Goal: Task Accomplishment & Management: Complete application form

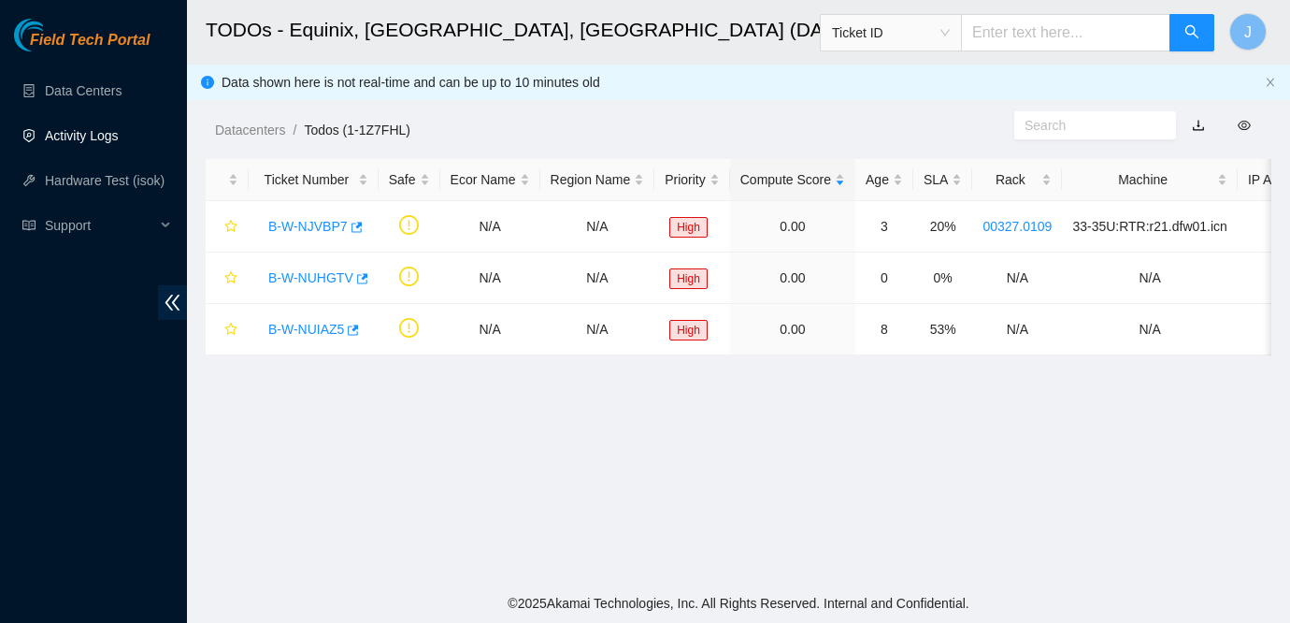
click at [99, 140] on link "Activity Logs" at bounding box center [82, 135] width 74 height 15
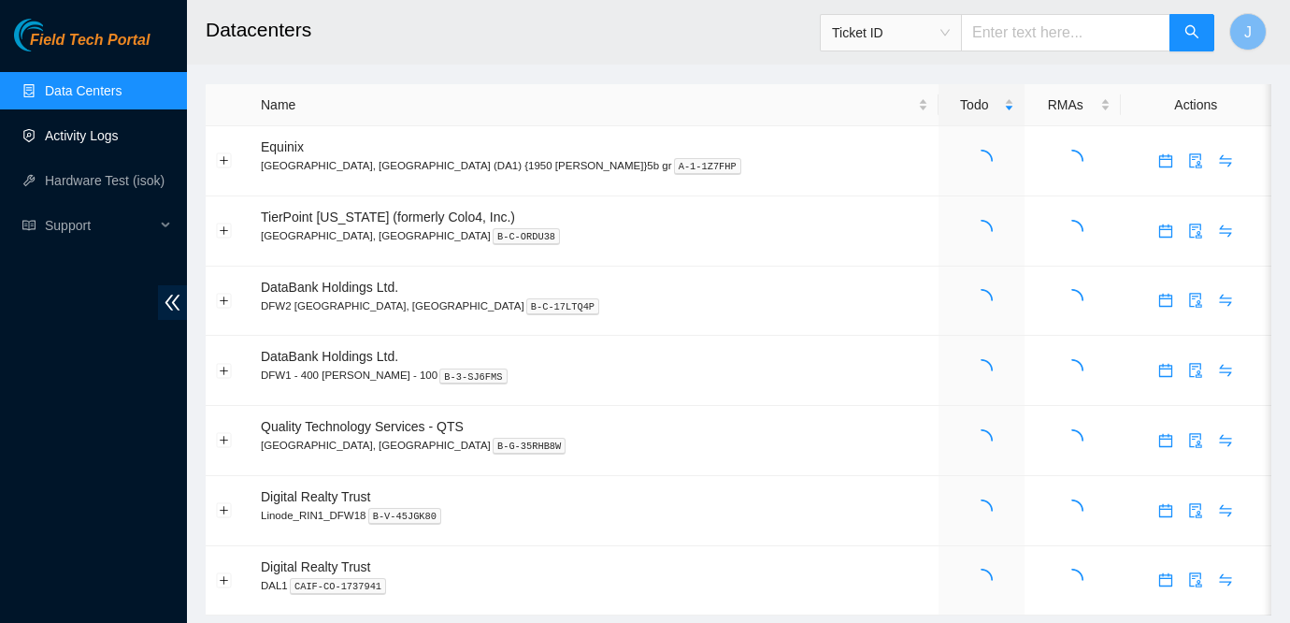
click at [91, 128] on link "Activity Logs" at bounding box center [82, 135] width 74 height 15
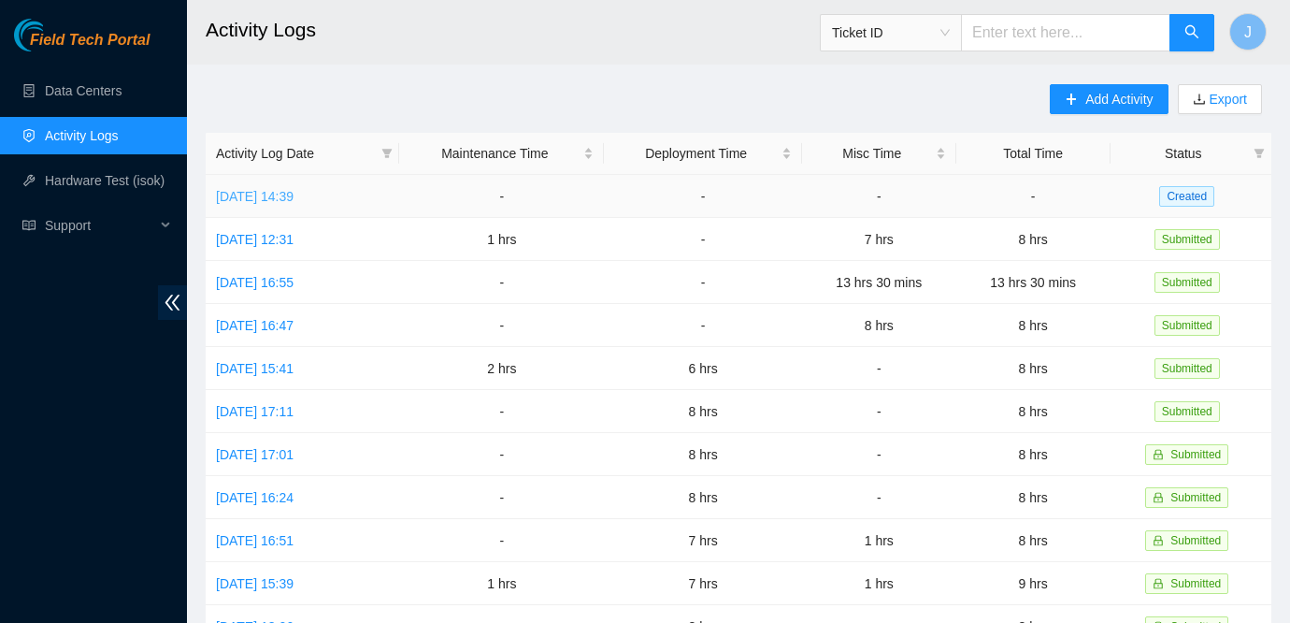
click at [290, 190] on link "Fri, 03 Oct 2025 14:39" at bounding box center [255, 196] width 78 height 15
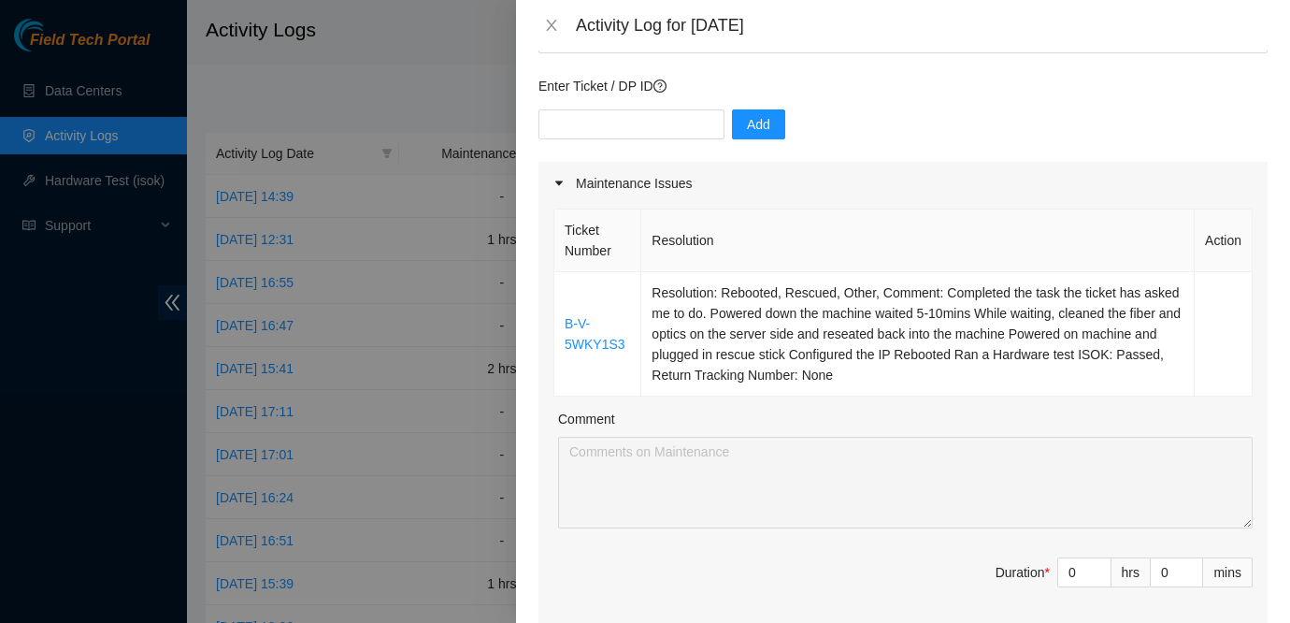
scroll to position [240, 0]
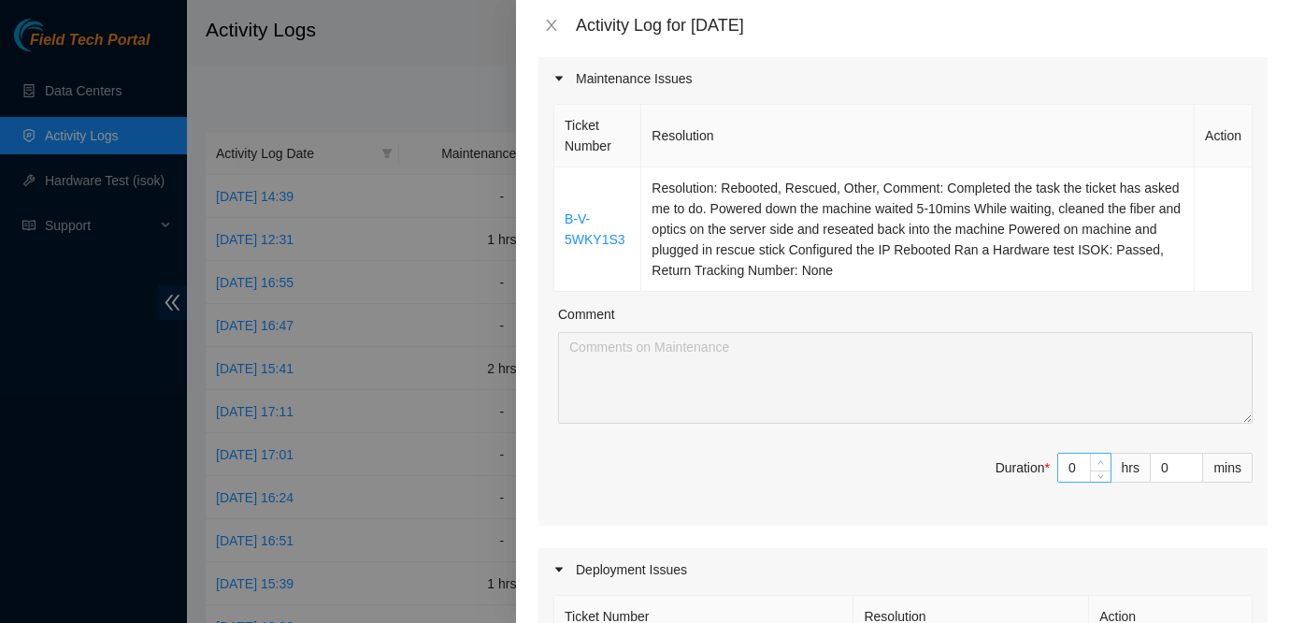
type input "1"
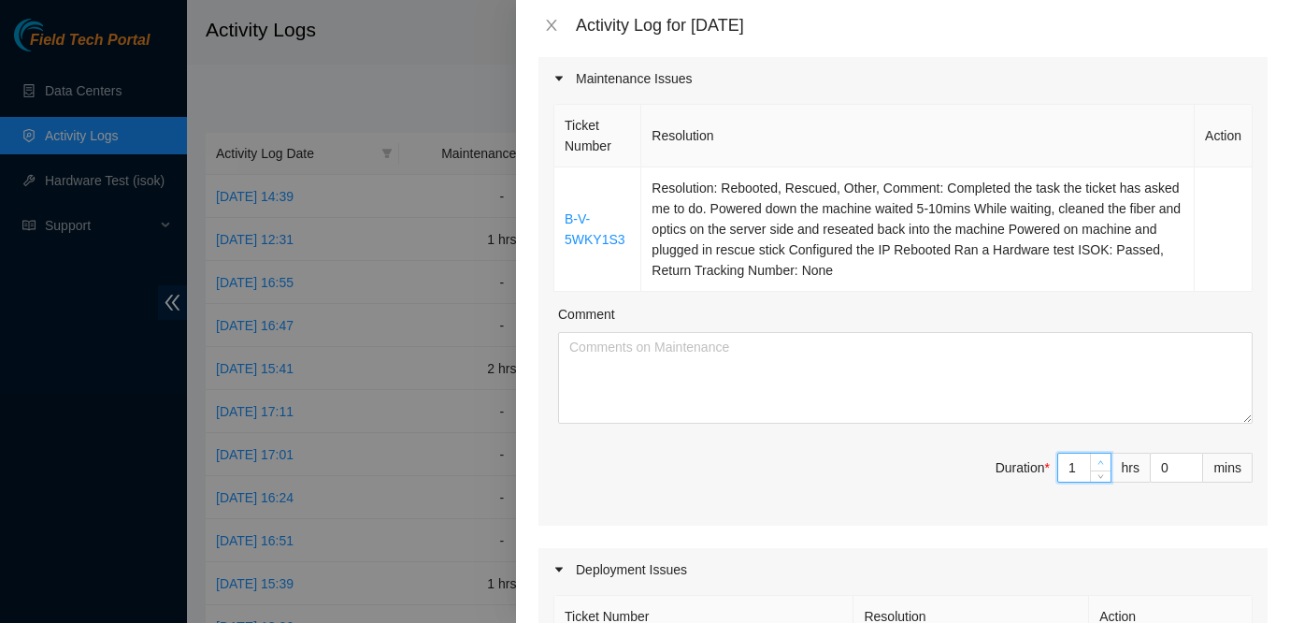
click at [1098, 466] on span "up" at bounding box center [1101, 462] width 11 height 11
type input "2"
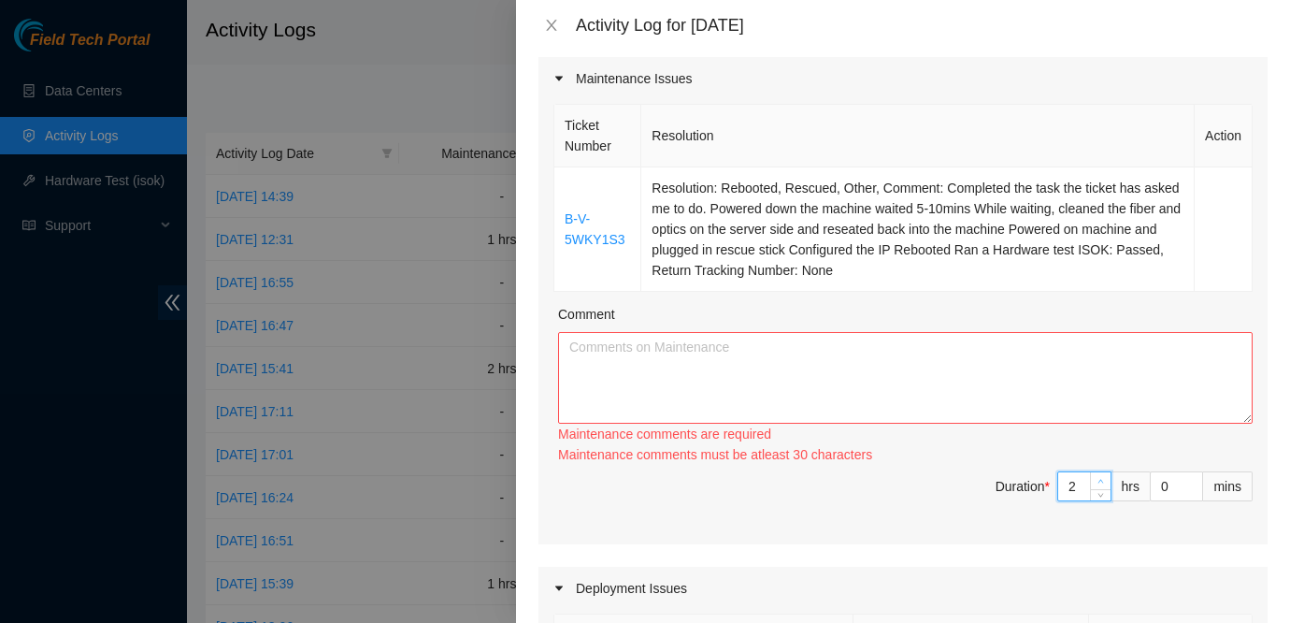
click at [1098, 476] on span "up" at bounding box center [1101, 481] width 11 height 11
type input "3"
click at [1098, 466] on div "Ticket Number Resolution Action B-V-5WKY1S3 Resolution: Rebooted, Rescued, Othe…" at bounding box center [903, 322] width 729 height 444
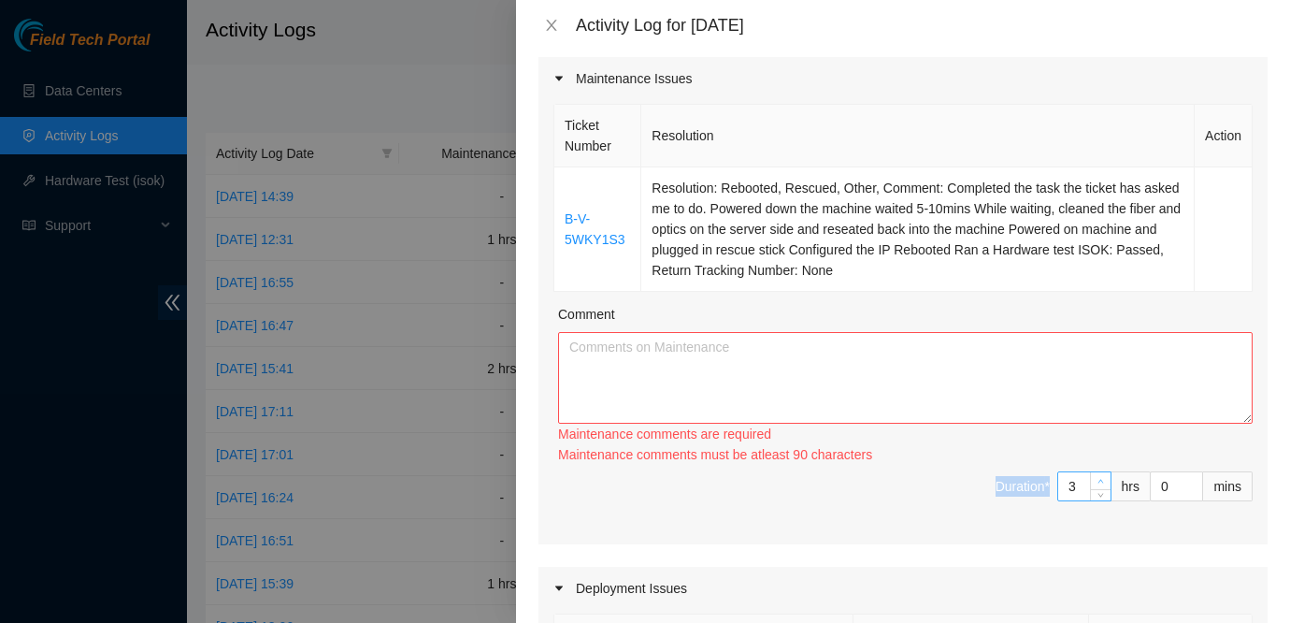
click at [1098, 474] on span "Increase Value" at bounding box center [1100, 480] width 21 height 17
type input "4"
type input "5"
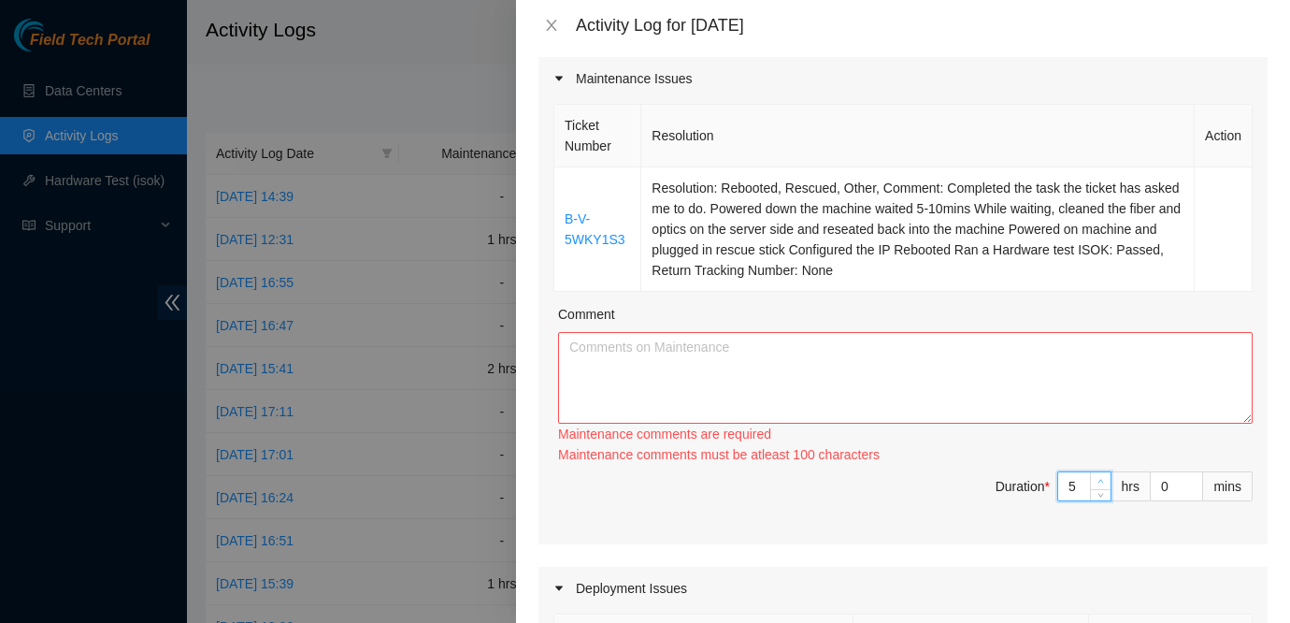
click at [1098, 474] on span "Increase Value" at bounding box center [1100, 480] width 21 height 17
type input "6"
click at [1098, 474] on span "Increase Value" at bounding box center [1100, 480] width 21 height 17
type input "7"
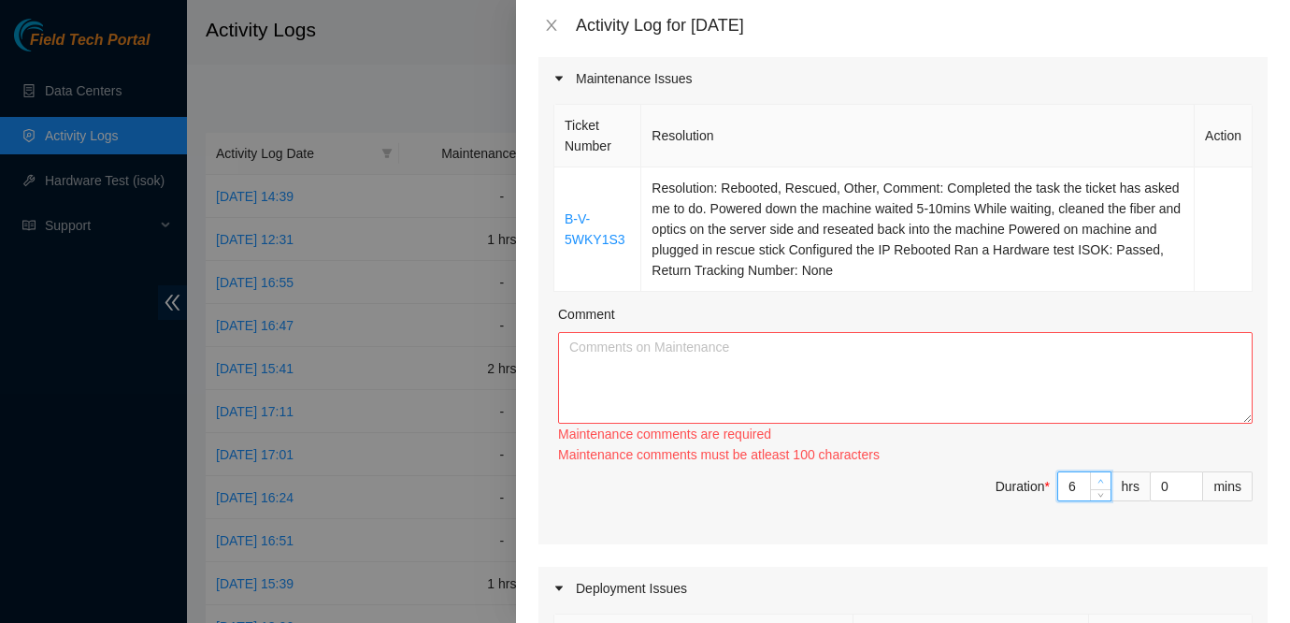
type input "7"
click at [1098, 474] on span "Increase Value" at bounding box center [1100, 480] width 21 height 17
type input "8"
click at [1098, 474] on span "Increase Value" at bounding box center [1100, 480] width 21 height 17
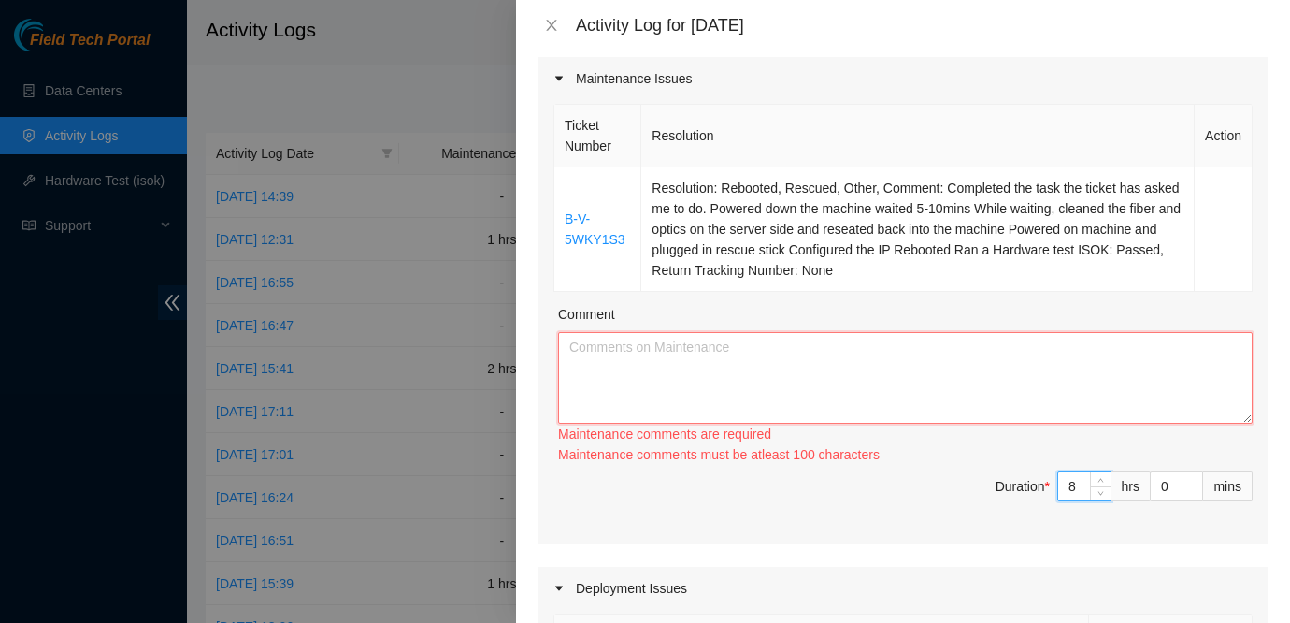
click at [929, 340] on textarea "Comment" at bounding box center [905, 378] width 695 height 92
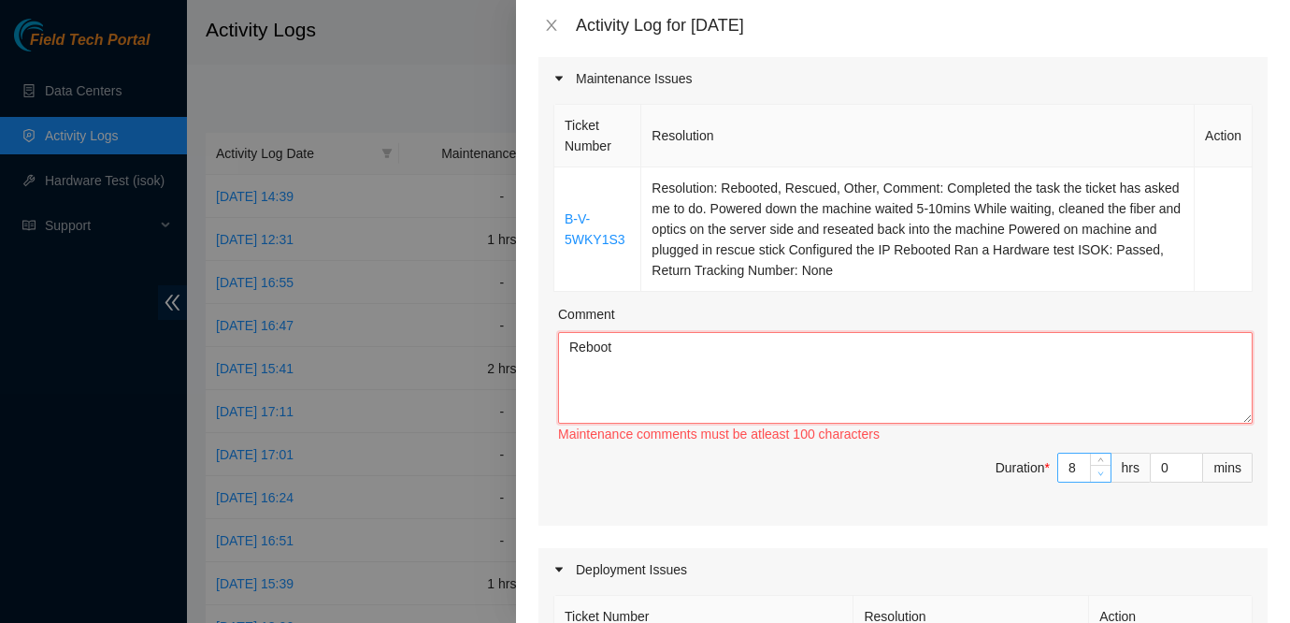
type textarea "Reboot"
type input "7"
click at [1105, 470] on span "Decrease Value" at bounding box center [1100, 473] width 21 height 17
type input "6"
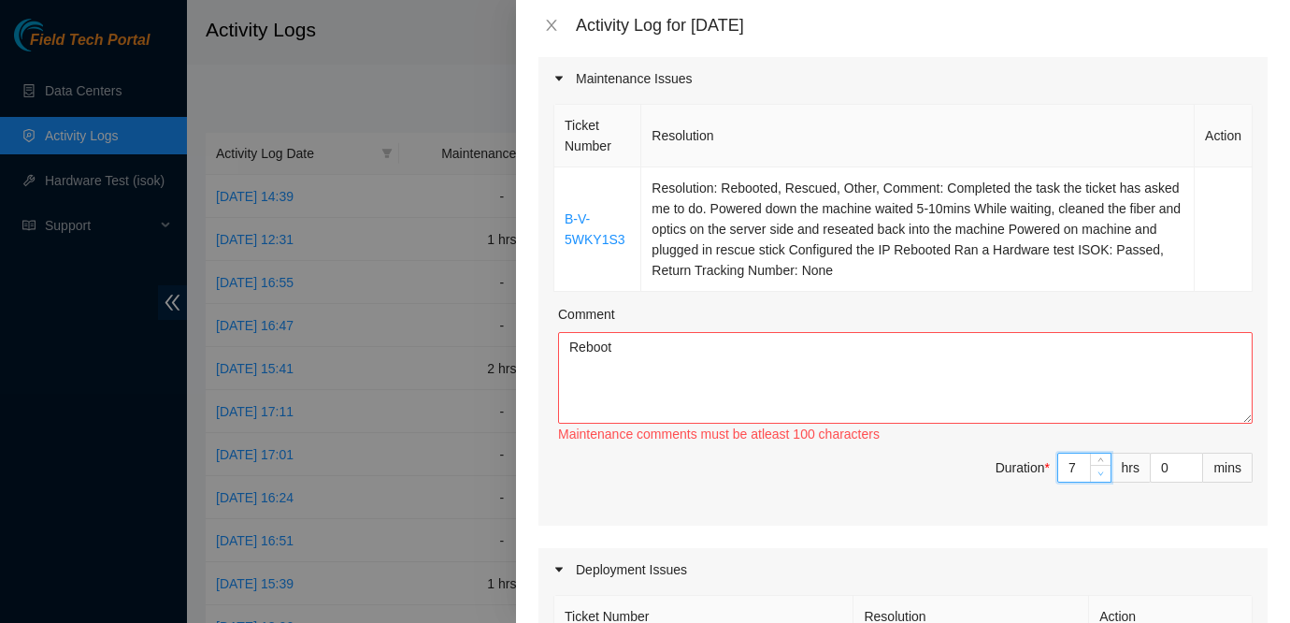
type input "6"
click at [1105, 470] on span "Decrease Value" at bounding box center [1100, 473] width 21 height 17
type input "5"
click at [1105, 470] on span "Decrease Value" at bounding box center [1100, 473] width 21 height 17
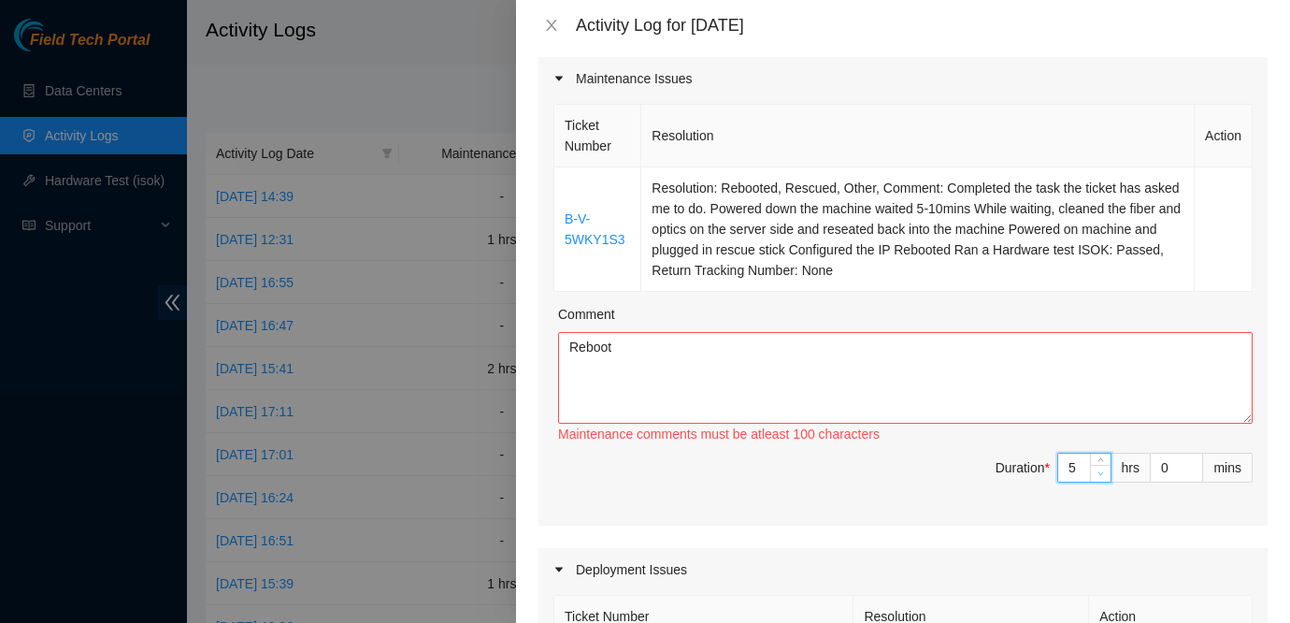
type input "4"
click at [1105, 470] on span "Decrease Value" at bounding box center [1100, 473] width 21 height 17
type input "3"
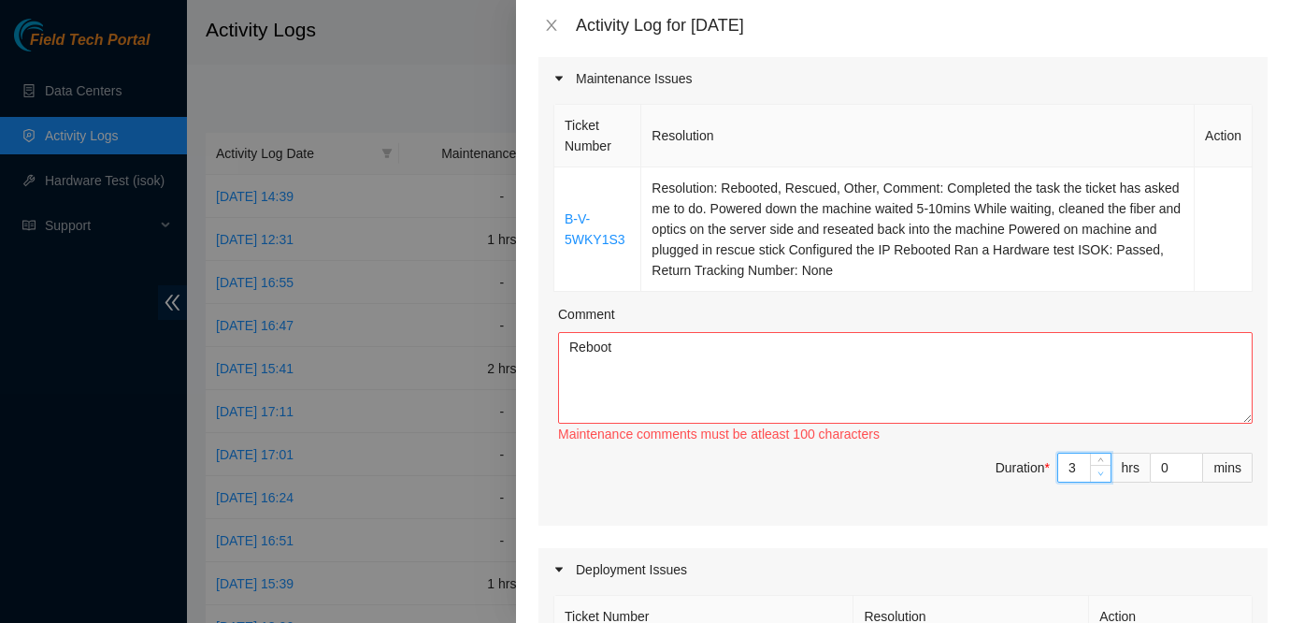
click at [1105, 470] on span "Decrease Value" at bounding box center [1100, 473] width 21 height 17
type input "2"
type input "1"
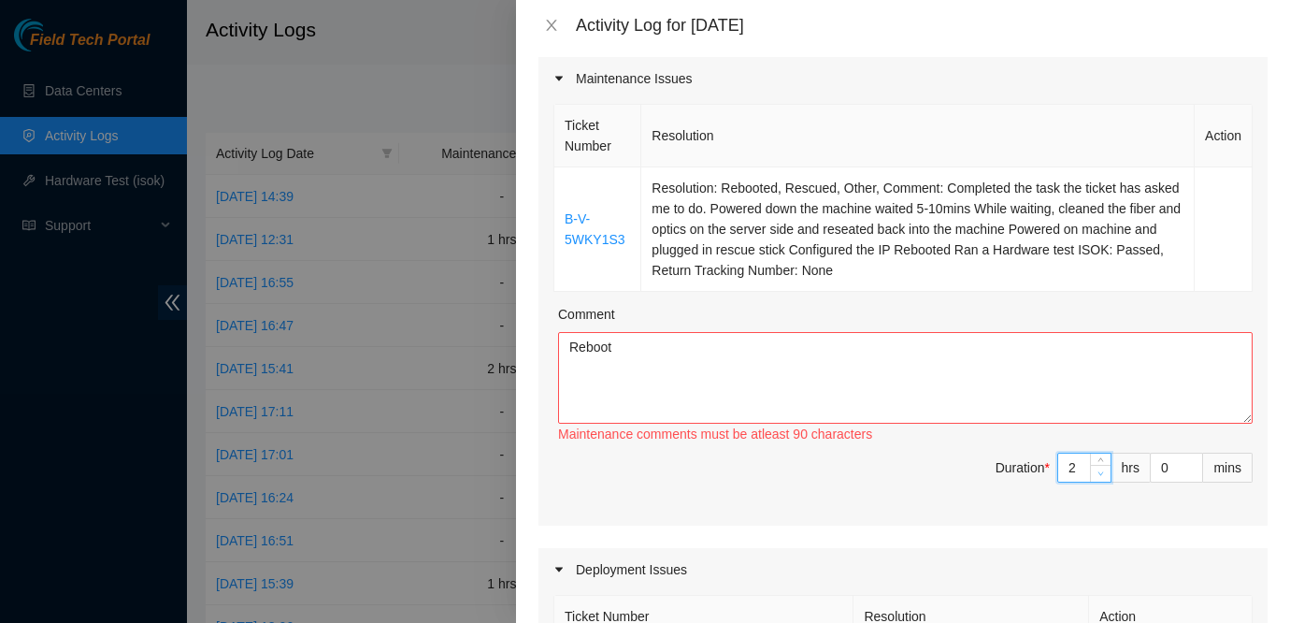
type input "1"
click at [1105, 470] on span "Decrease Value" at bounding box center [1100, 473] width 21 height 17
type input "1"
type textarea "R"
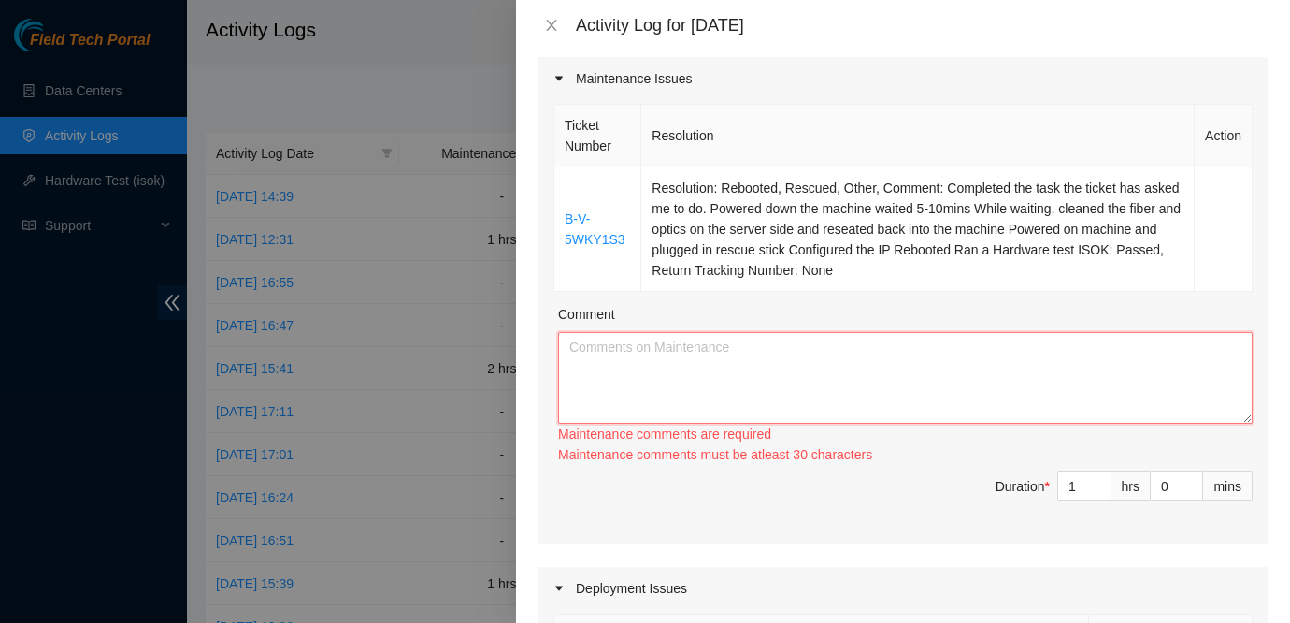
type textarea "W"
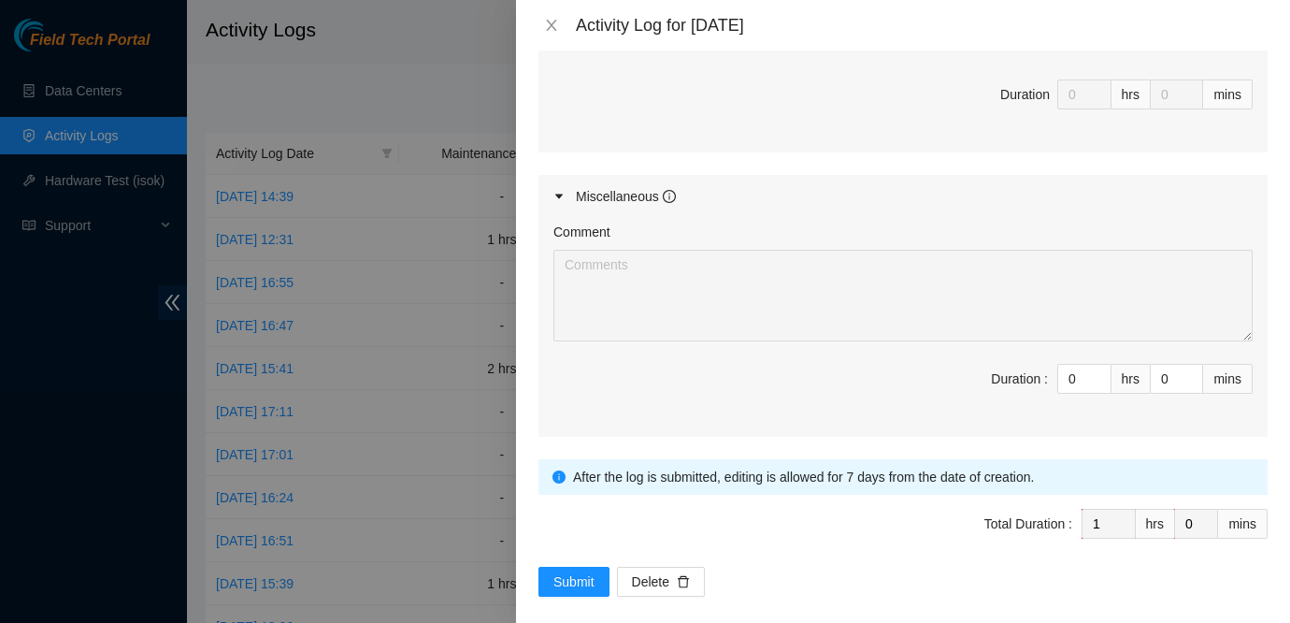
scroll to position [1020, 0]
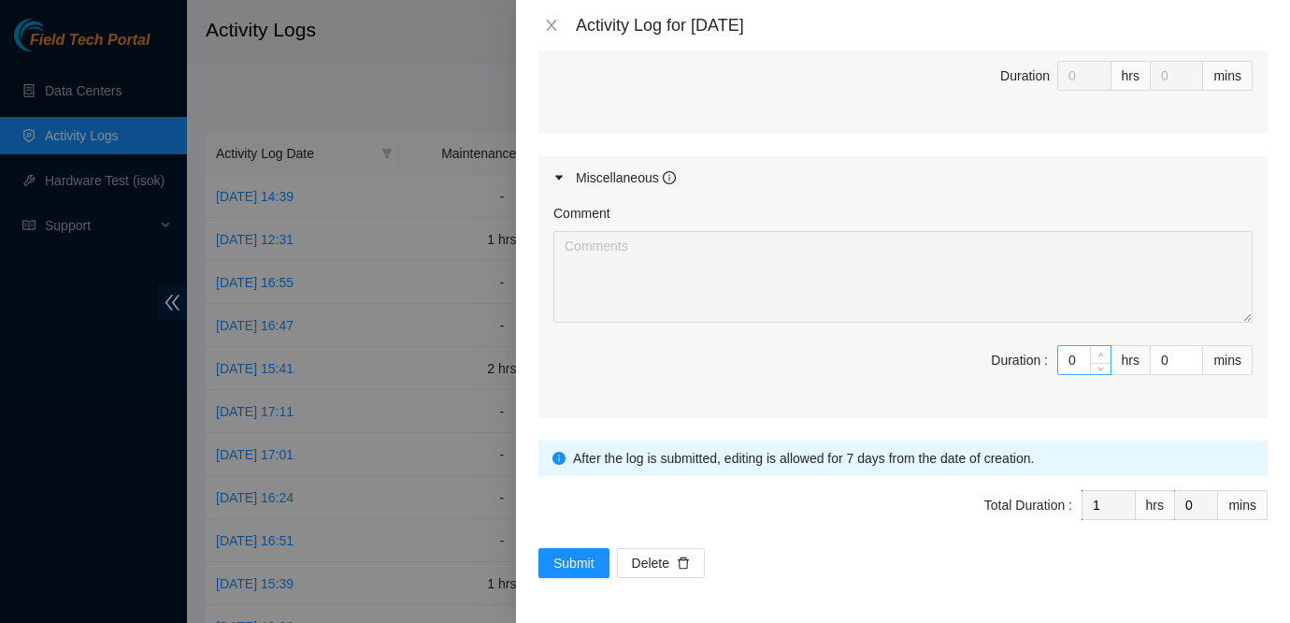
type textarea "Worked on this ticket as it didn't require the assistance of an NIE to complete."
type input "1"
type input "2"
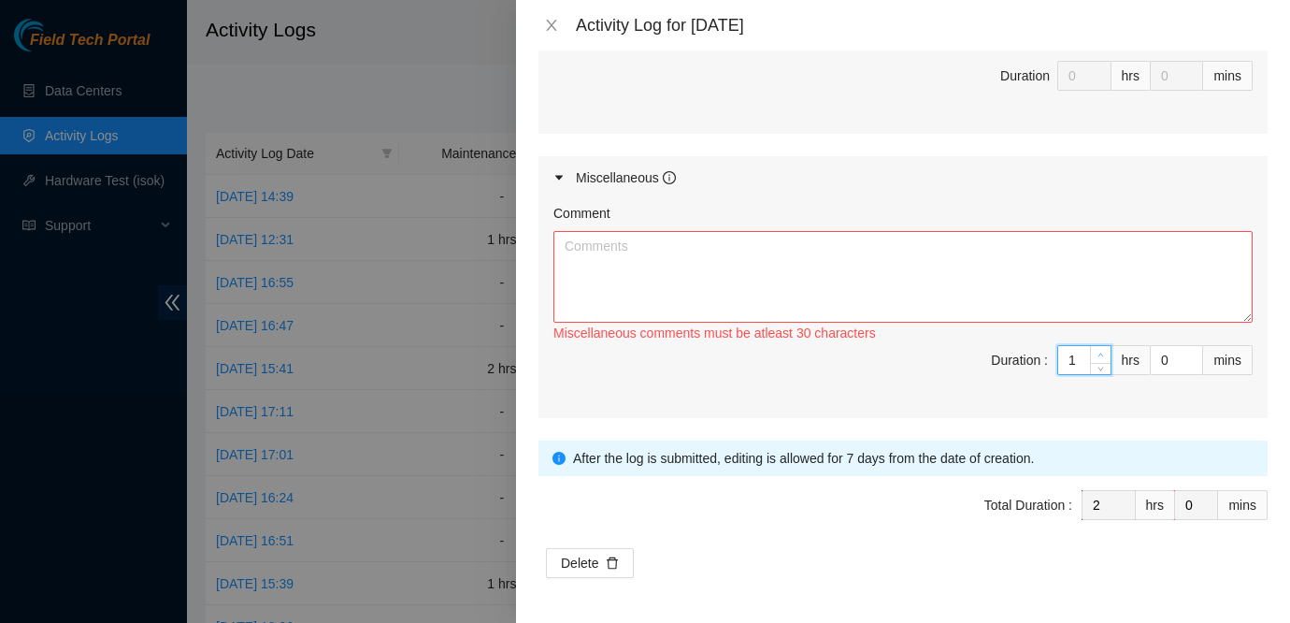
click at [1101, 355] on icon "up" at bounding box center [1101, 355] width 7 height 7
type input "2"
type input "3"
click at [1101, 355] on icon "up" at bounding box center [1101, 355] width 7 height 7
type input "3"
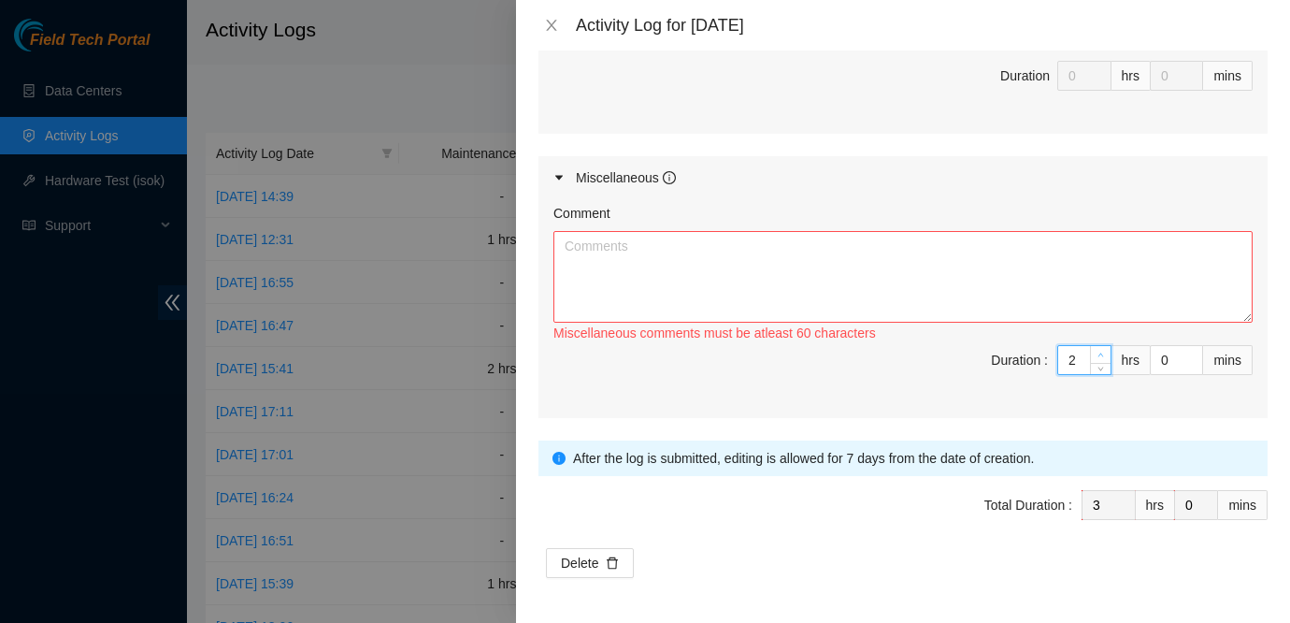
type input "4"
click at [1101, 355] on icon "up" at bounding box center [1101, 355] width 7 height 7
type input "4"
type input "5"
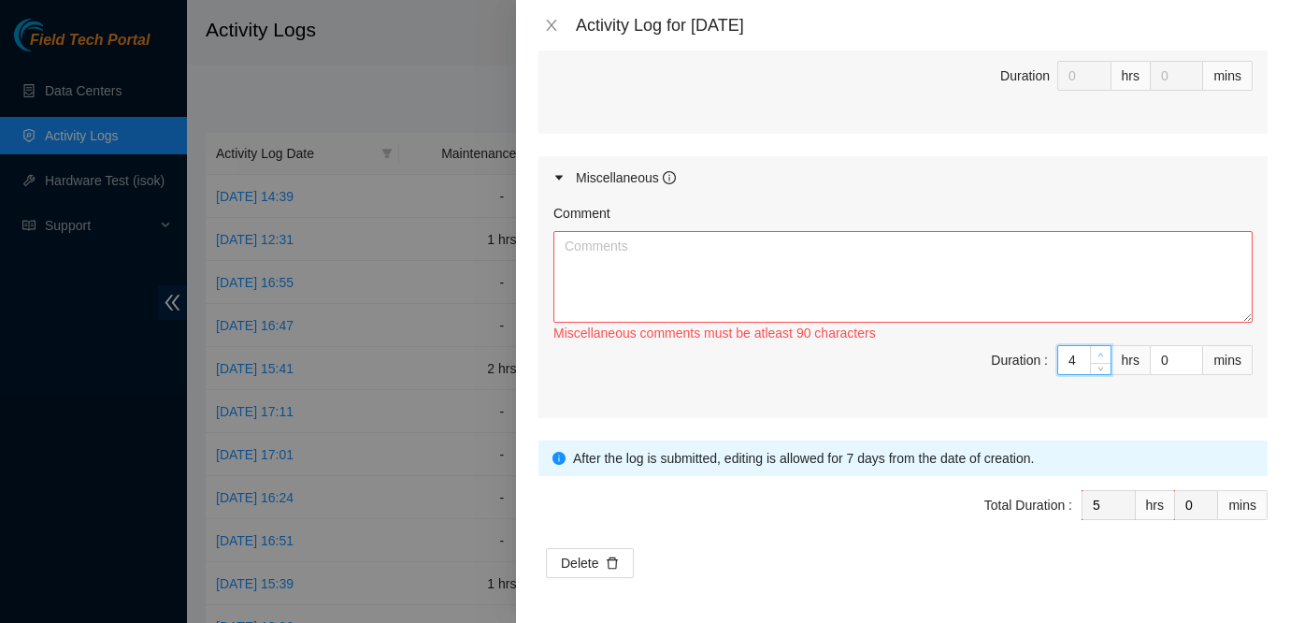
type input "5"
type input "6"
click at [1101, 355] on icon "up" at bounding box center [1101, 355] width 7 height 7
type input "6"
type input "7"
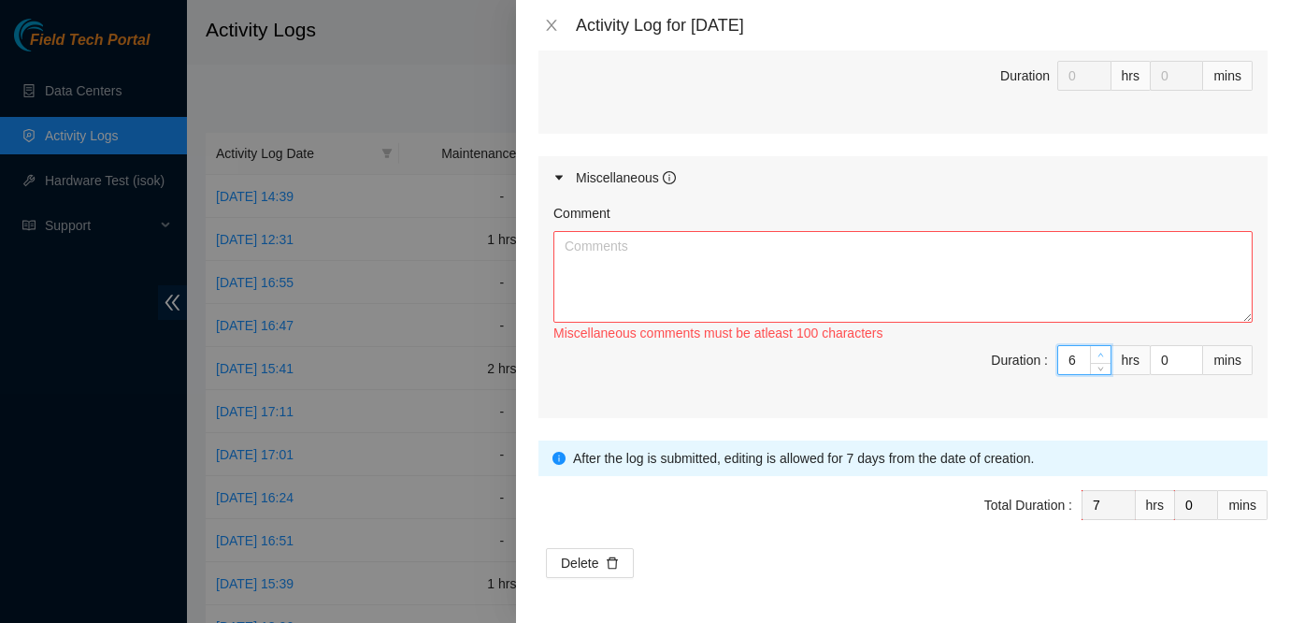
click at [1101, 355] on icon "up" at bounding box center [1101, 355] width 7 height 7
type input "7"
type input "8"
click at [1101, 355] on icon "up" at bounding box center [1101, 355] width 7 height 7
click at [963, 281] on textarea "Comment" at bounding box center [903, 277] width 699 height 92
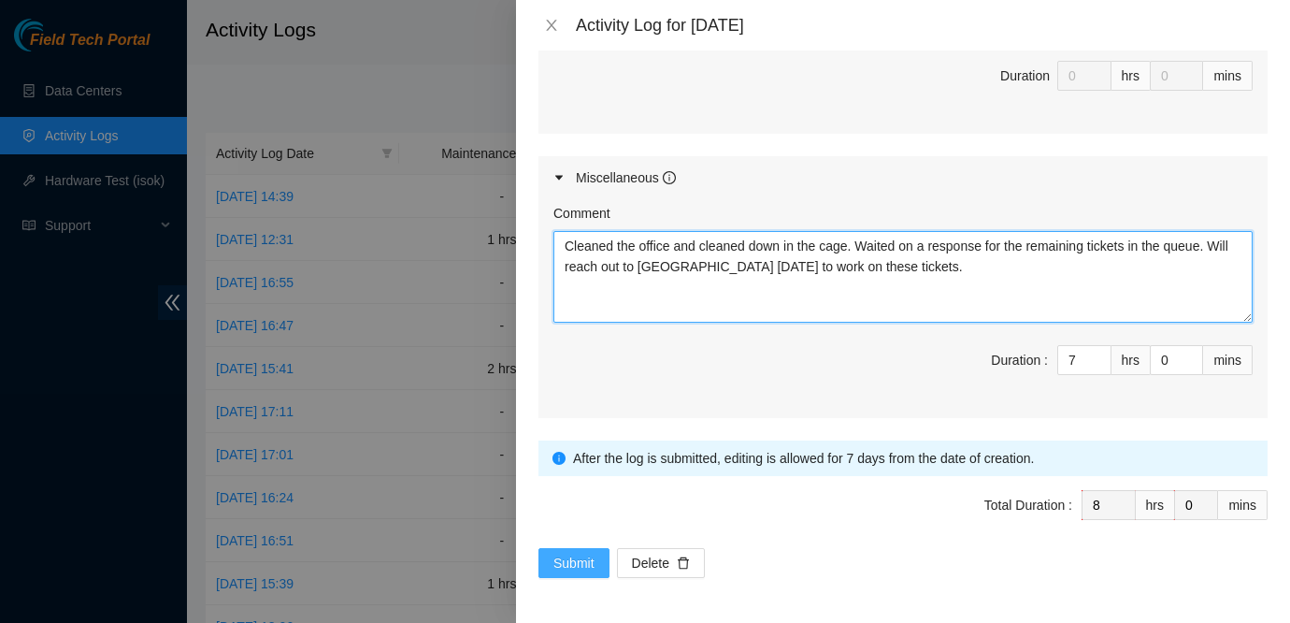
type textarea "Cleaned the office and cleaned down in the cage. Waited on a response for the r…"
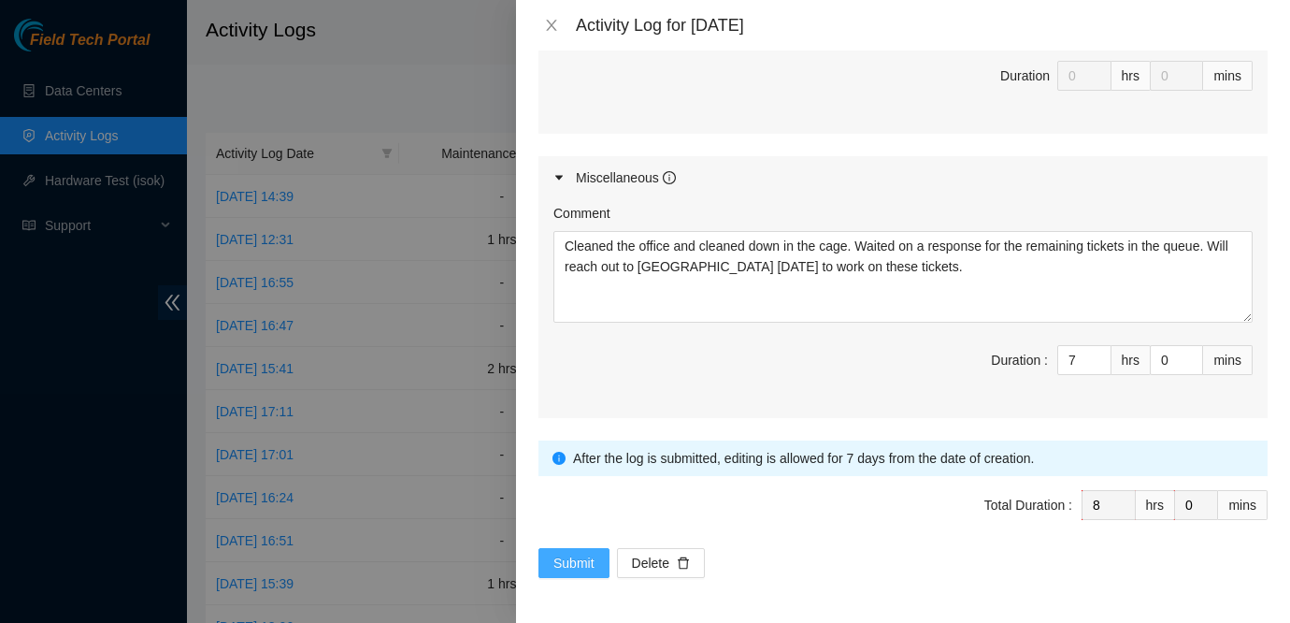
click at [554, 558] on span "Submit" at bounding box center [574, 563] width 41 height 21
